Goal: Task Accomplishment & Management: Manage account settings

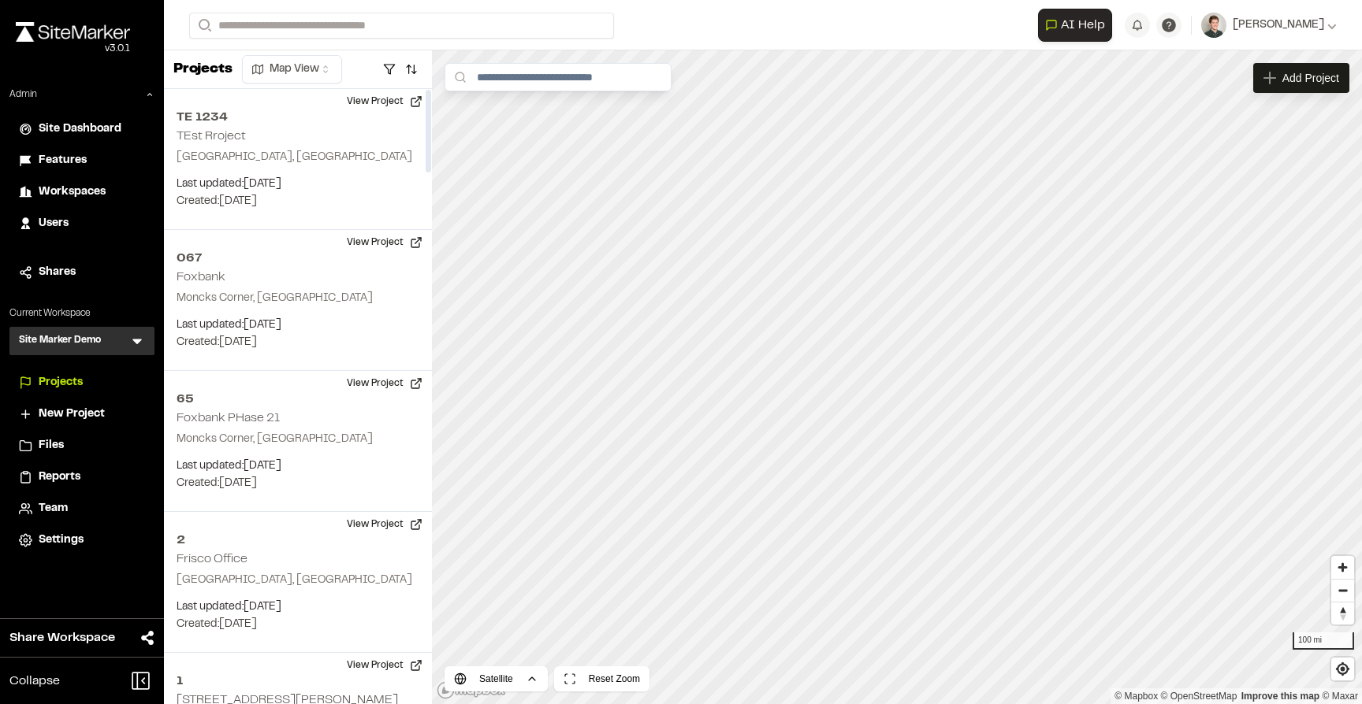
click at [76, 195] on span "Workspaces" at bounding box center [72, 192] width 67 height 17
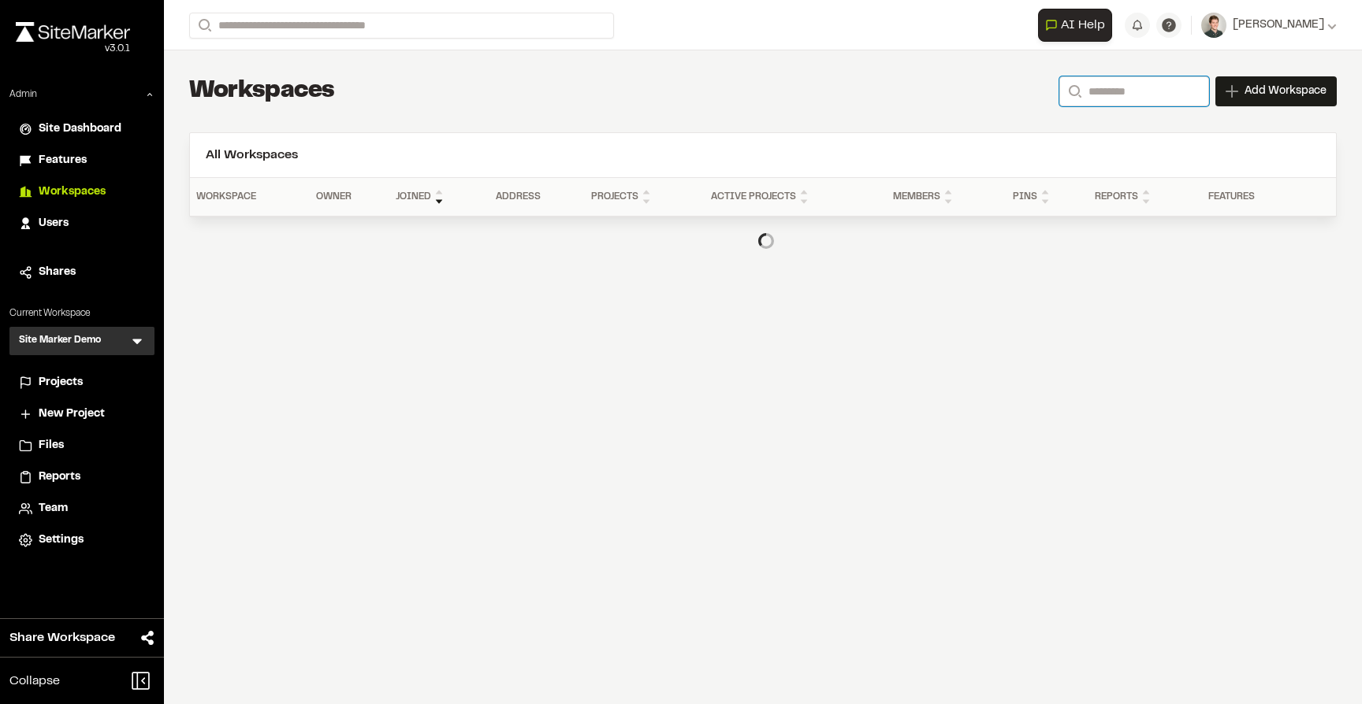
click at [1105, 95] on input "Search" at bounding box center [1134, 91] width 150 height 30
type input "*****"
click at [1075, 139] on header "All Workspaces 897" at bounding box center [763, 155] width 1146 height 44
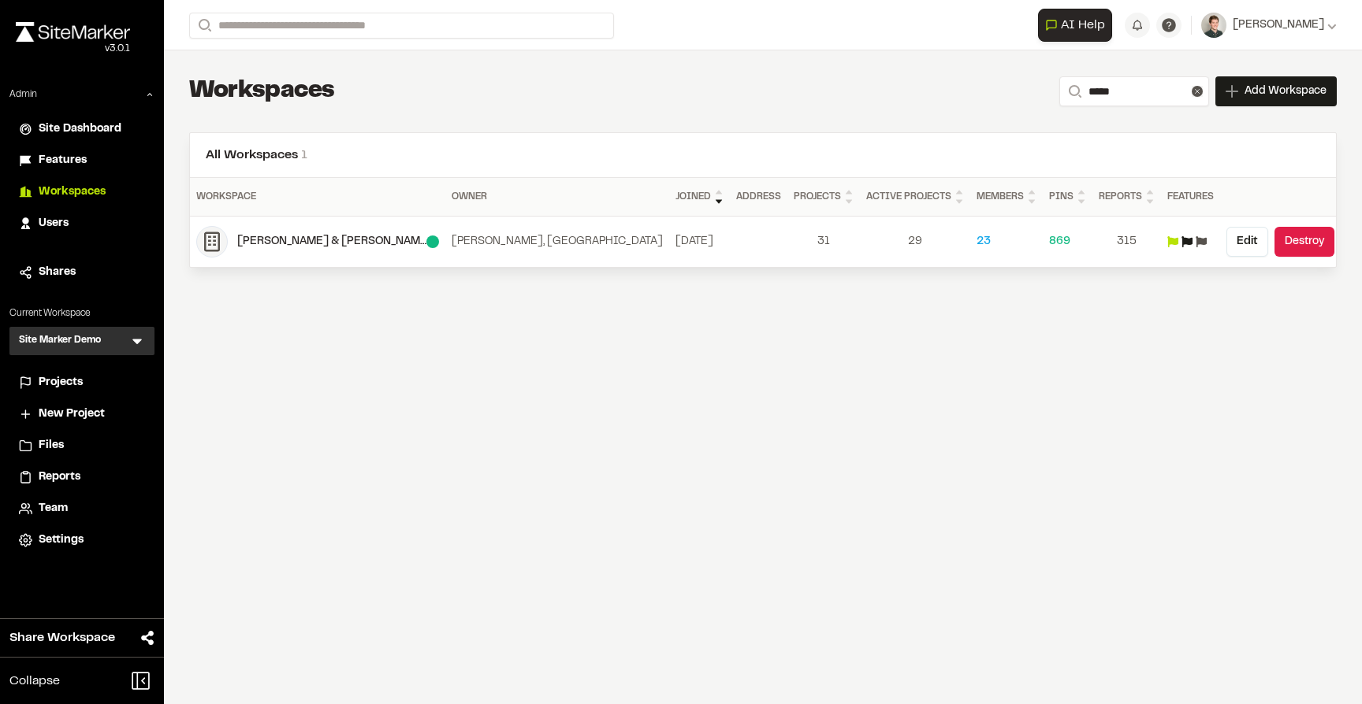
click at [1167, 241] on icon at bounding box center [1172, 241] width 11 height 11
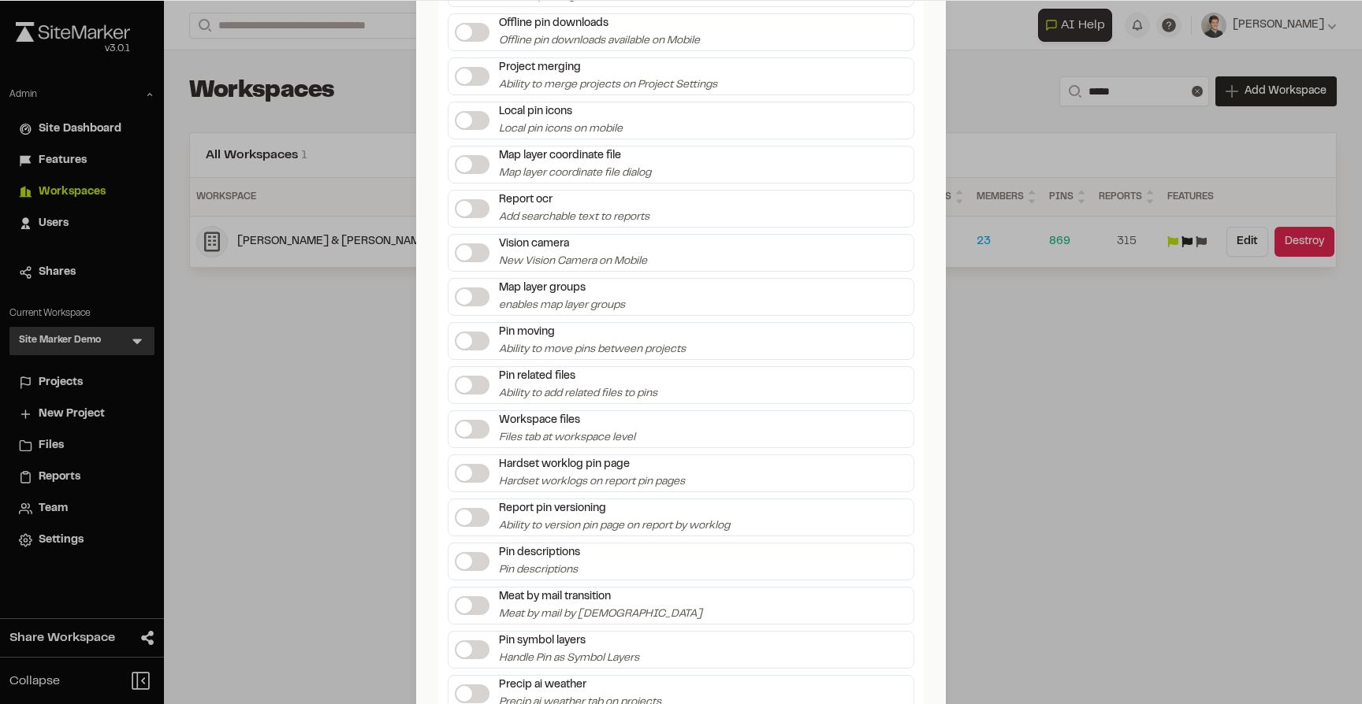
scroll to position [3103, 0]
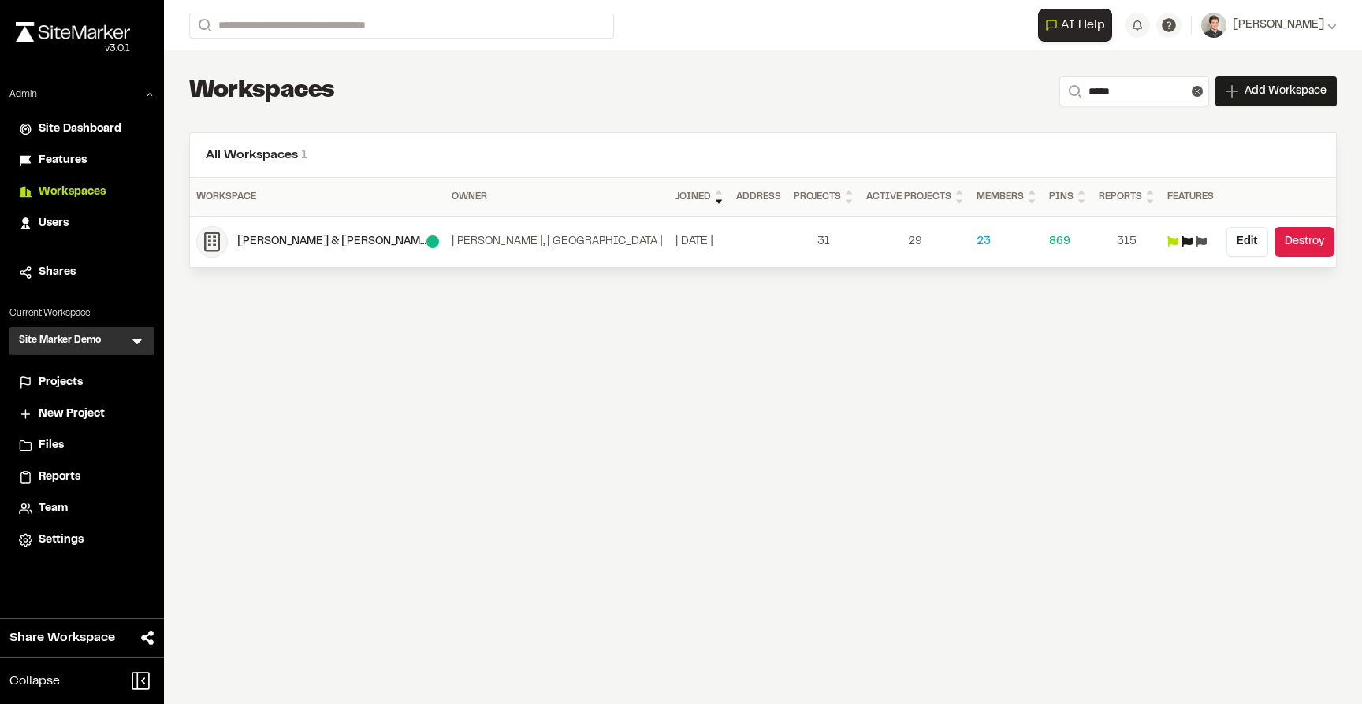
click at [350, 143] on div "Update Workspace Save Cancel" at bounding box center [681, 365] width 1362 height 704
click at [53, 226] on span "Users" at bounding box center [54, 223] width 30 height 17
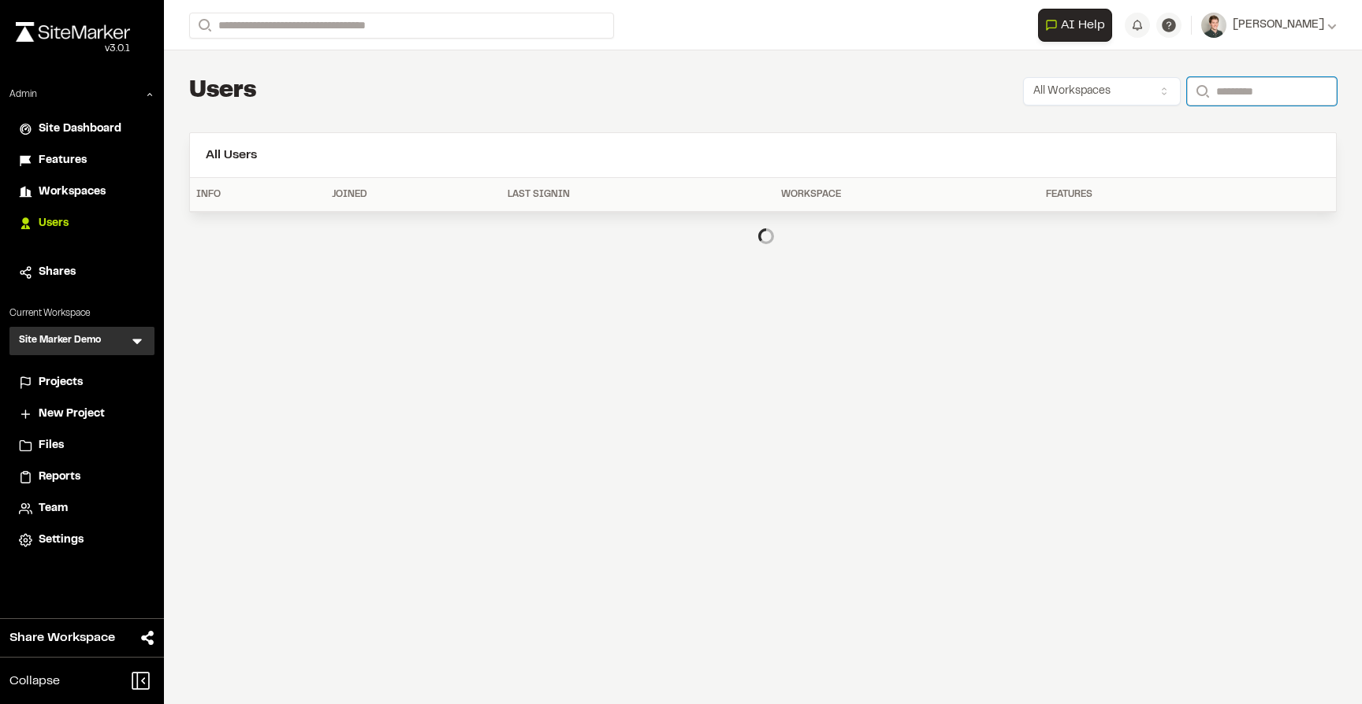
click at [1213, 91] on input "Search" at bounding box center [1262, 91] width 150 height 28
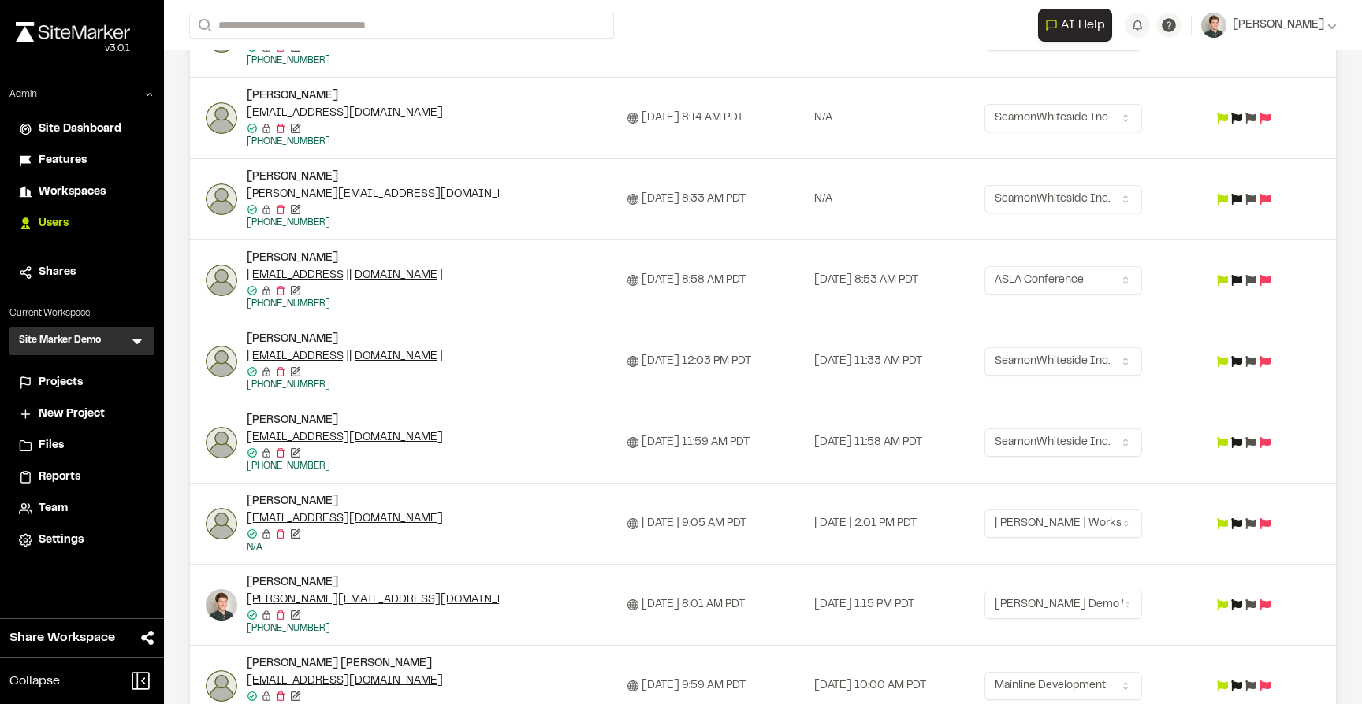
scroll to position [426, 0]
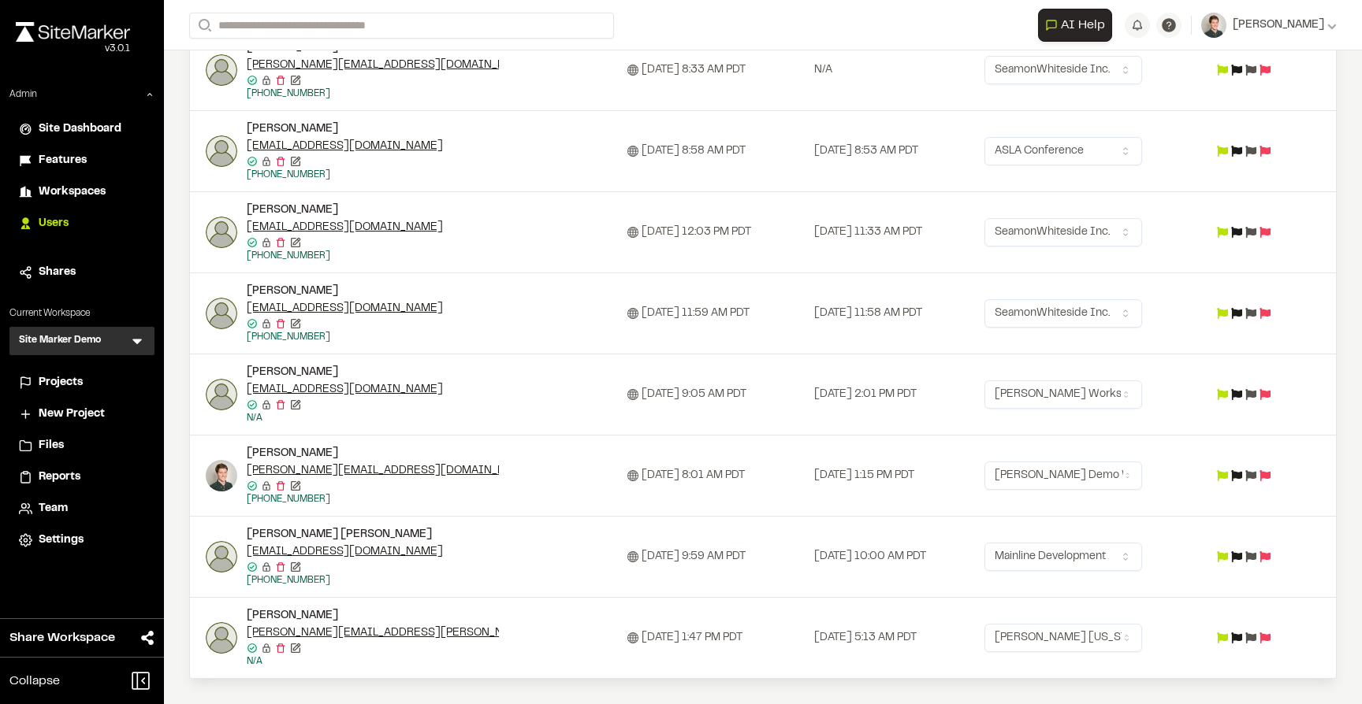
type input "******"
click at [1242, 478] on icon at bounding box center [1236, 475] width 11 height 11
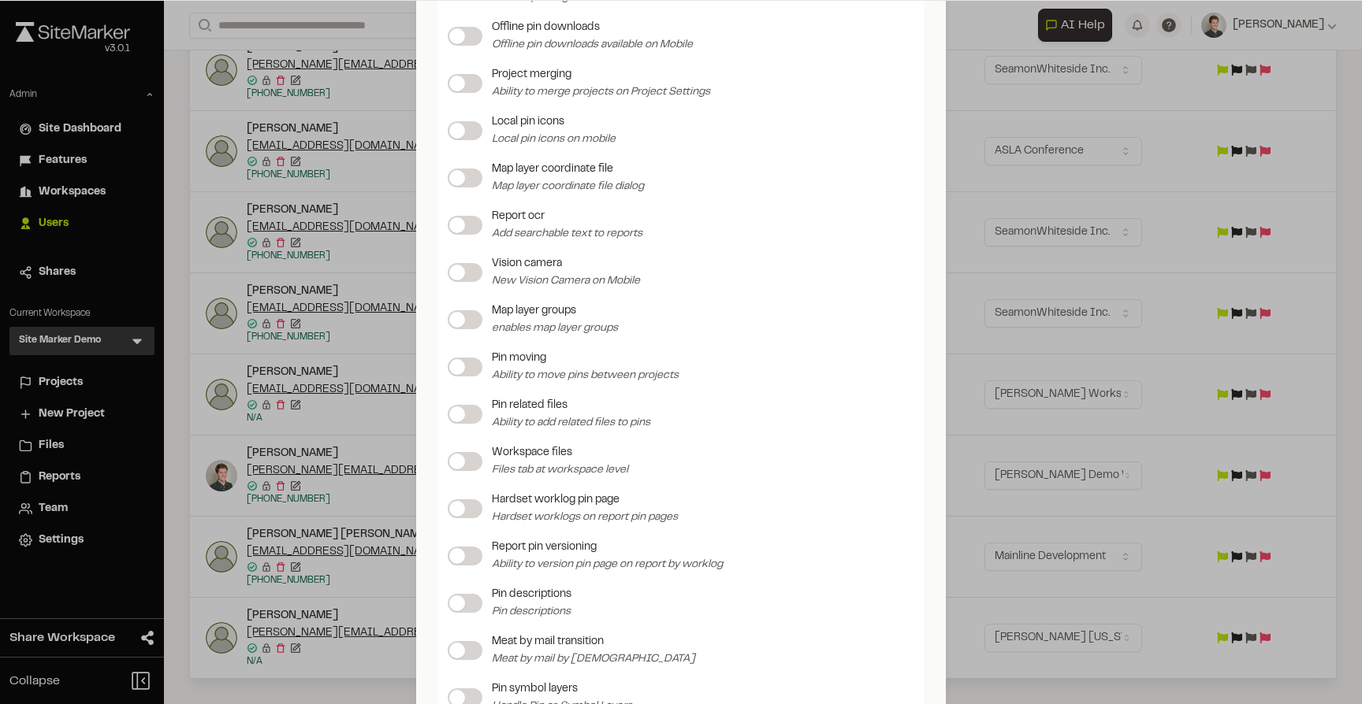
scroll to position [1945, 0]
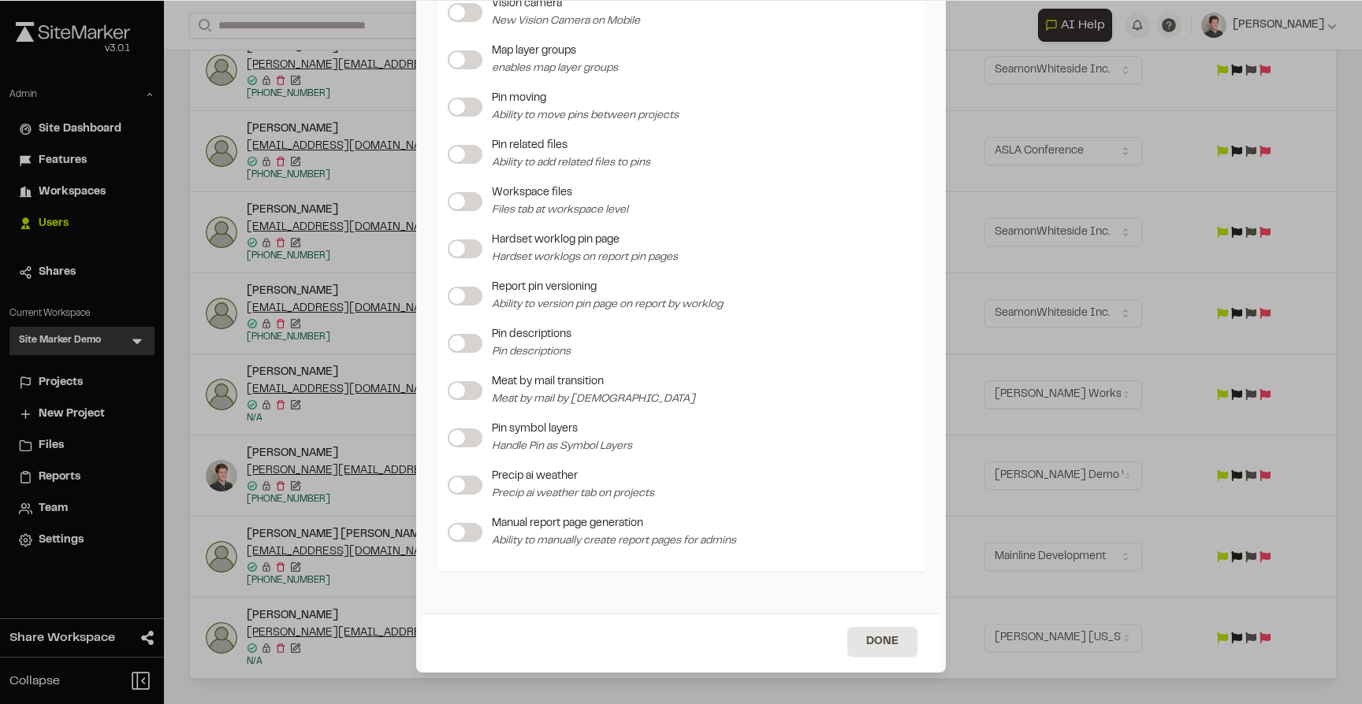
click at [455, 486] on span at bounding box center [457, 486] width 16 height 16
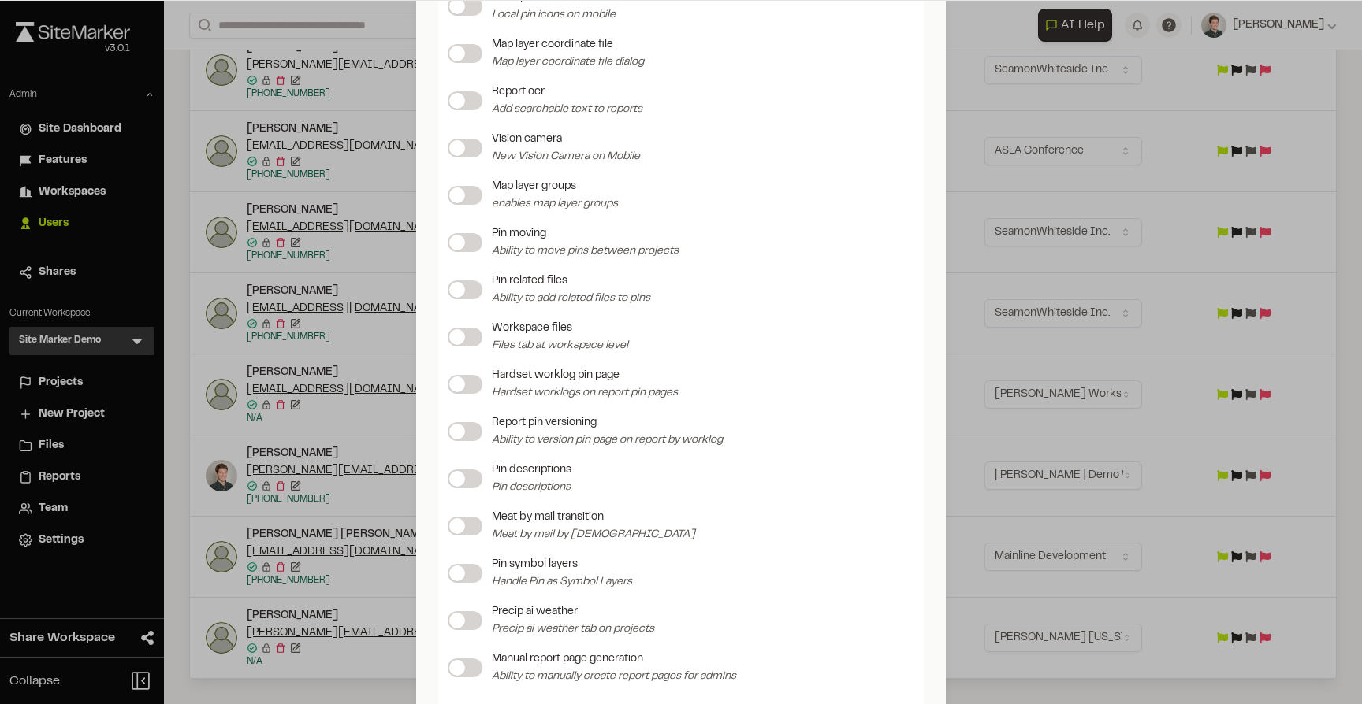
scroll to position [1805, 0]
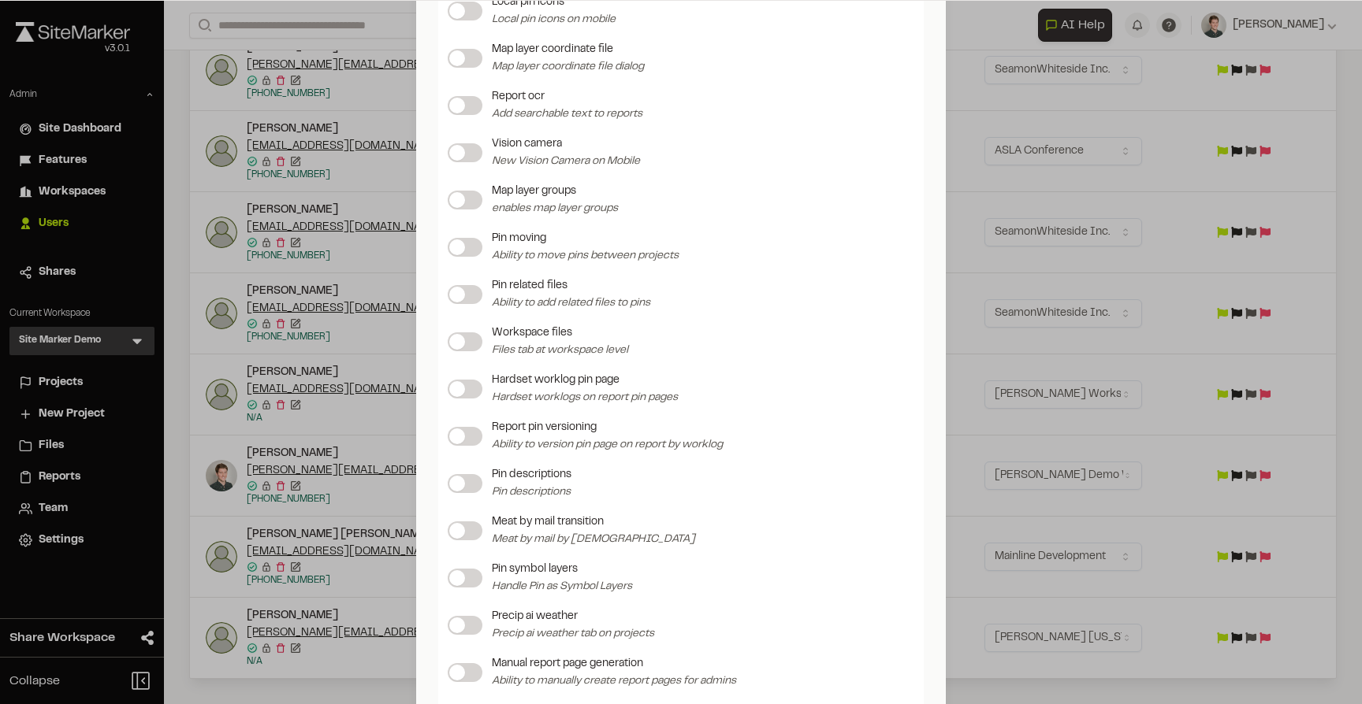
click at [465, 199] on label at bounding box center [465, 200] width 35 height 19
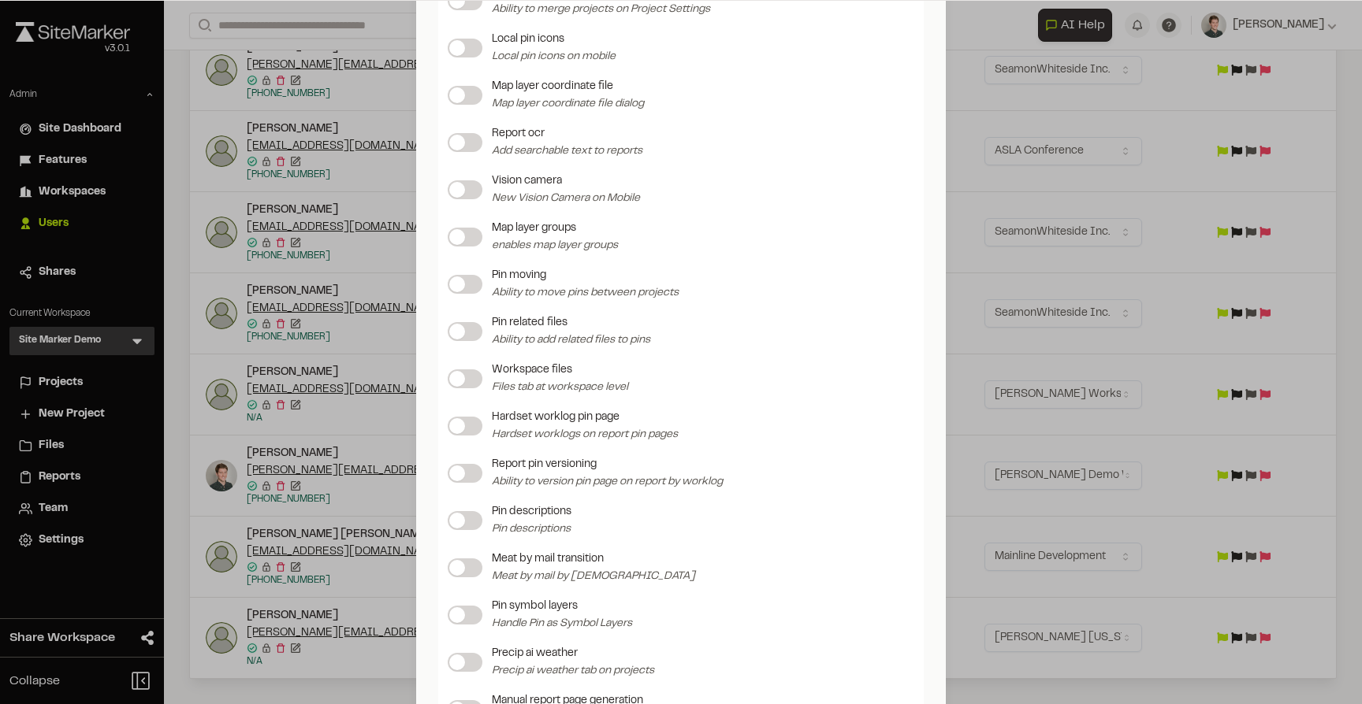
scroll to position [1945, 0]
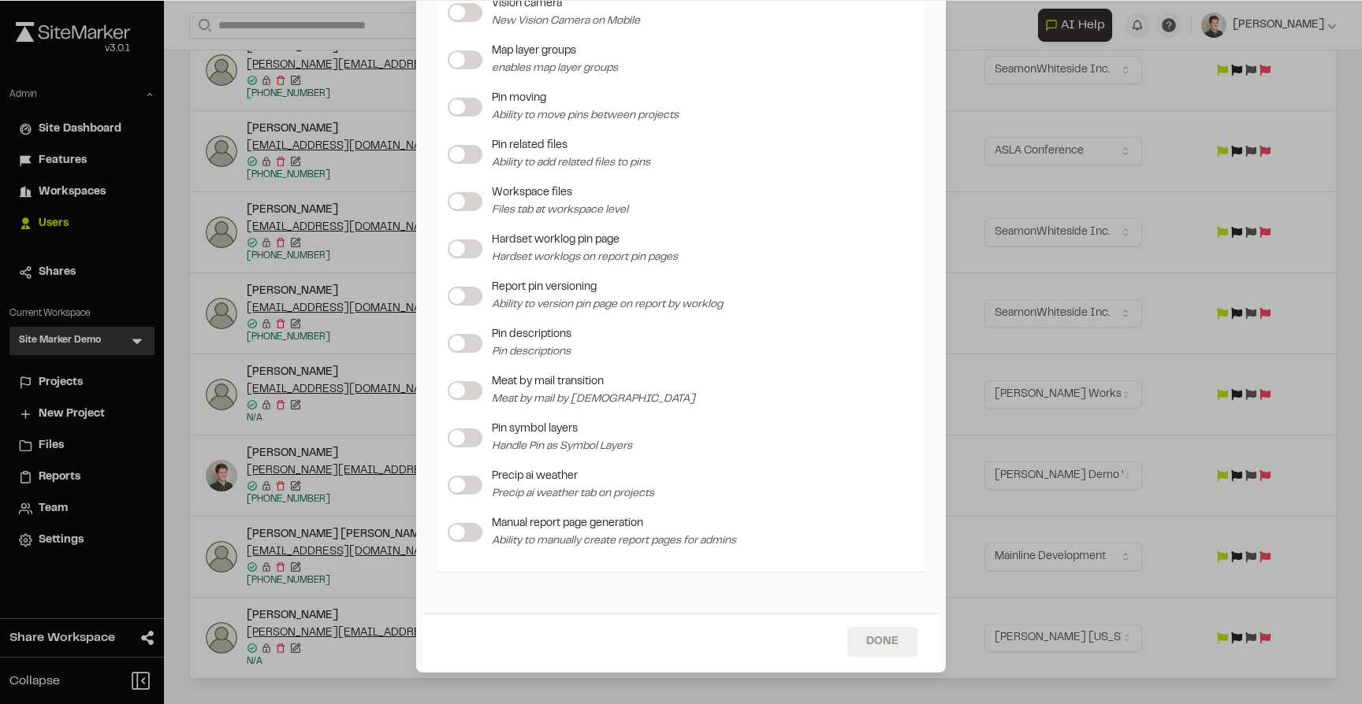
click at [870, 632] on button "Done" at bounding box center [882, 642] width 70 height 30
